Goal: Find specific page/section: Find specific page/section

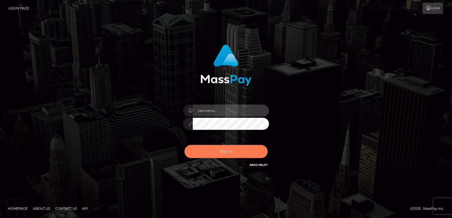
type input "angie.cosmo"
click at [217, 154] on button "Sign in" at bounding box center [225, 151] width 83 height 13
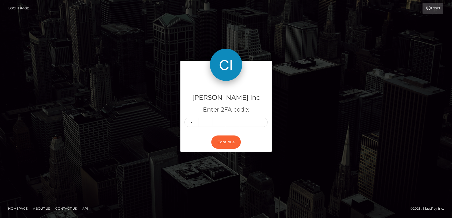
type input "2"
type input "0"
type input "5"
type input "3"
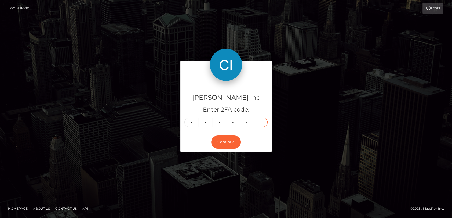
type input "0"
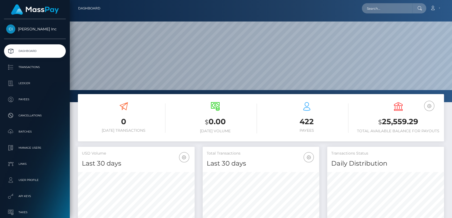
scroll to position [95, 117]
click at [25, 132] on p "Batches" at bounding box center [34, 132] width 57 height 8
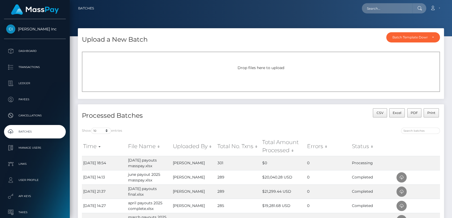
click at [31, 133] on p "Batches" at bounding box center [34, 132] width 57 height 8
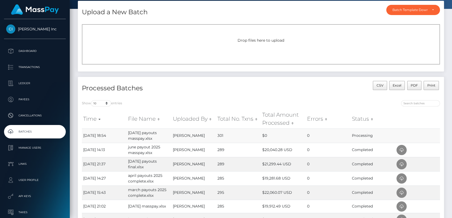
scroll to position [28, 0]
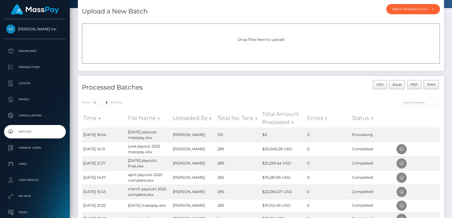
click at [22, 126] on link "Batches" at bounding box center [35, 131] width 62 height 13
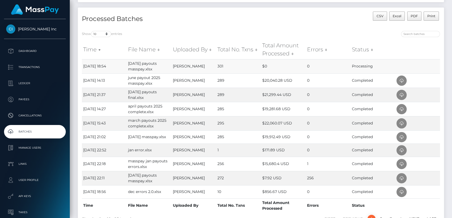
scroll to position [114, 0]
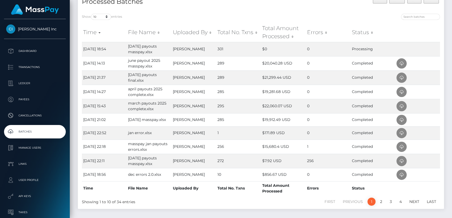
click at [39, 131] on p "Batches" at bounding box center [34, 132] width 57 height 8
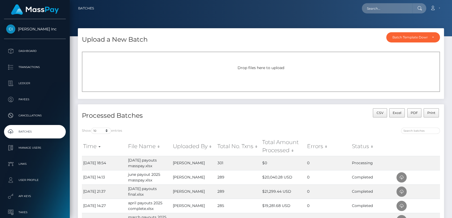
scroll to position [45, 0]
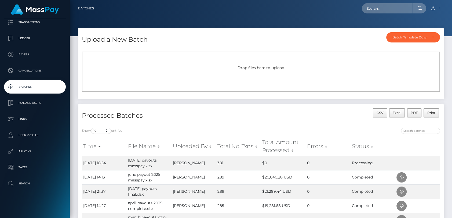
click at [30, 85] on p "Batches" at bounding box center [34, 87] width 57 height 8
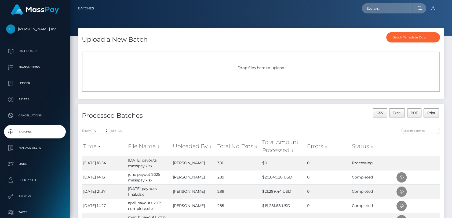
click at [31, 85] on p "Ledger" at bounding box center [34, 83] width 57 height 8
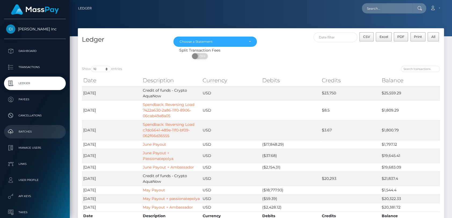
click at [35, 130] on p "Batches" at bounding box center [34, 132] width 57 height 8
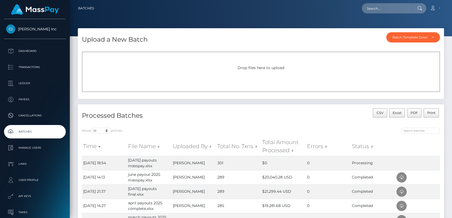
scroll to position [31, 0]
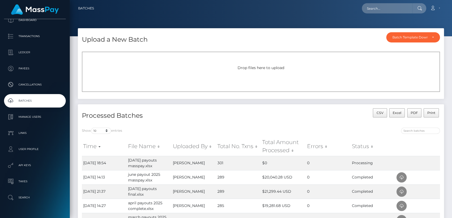
click at [27, 100] on p "Batches" at bounding box center [34, 101] width 57 height 8
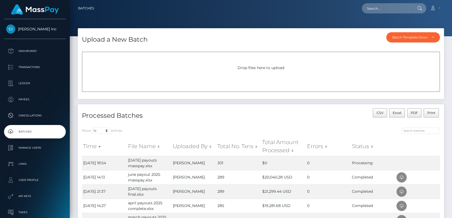
click at [31, 131] on p "Batches" at bounding box center [34, 132] width 57 height 8
click at [45, 134] on p "Batches" at bounding box center [34, 132] width 57 height 8
click at [44, 134] on p "Batches" at bounding box center [34, 132] width 57 height 8
click at [36, 132] on p "Batches" at bounding box center [34, 132] width 57 height 8
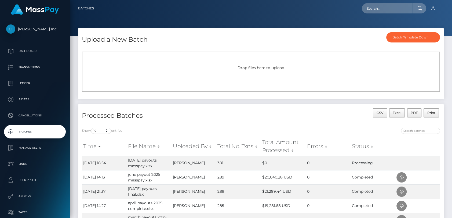
click at [35, 132] on p "Batches" at bounding box center [34, 132] width 57 height 8
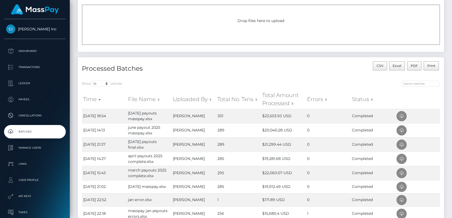
scroll to position [50, 0]
